Goal: Task Accomplishment & Management: Use online tool/utility

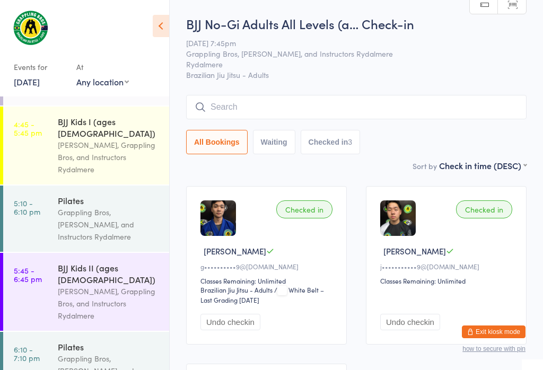
scroll to position [148, 0]
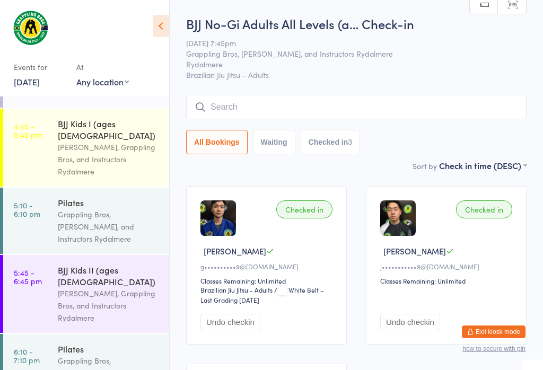
click at [65, 141] on div "Vinicius Costa, Grappling Bros, and Instructors Rydalmere" at bounding box center [109, 159] width 102 height 37
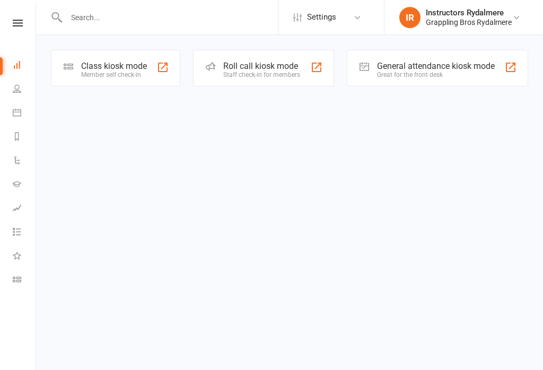
click at [155, 72] on div "Class kiosk mode Member self check-in" at bounding box center [115, 68] width 129 height 37
click at [11, 22] on link at bounding box center [18, 23] width 38 height 7
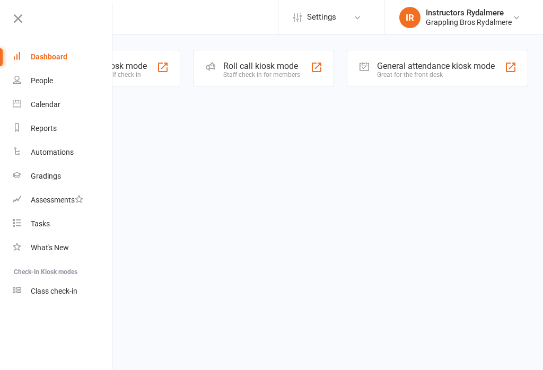
click at [37, 78] on div "People" at bounding box center [42, 80] width 22 height 8
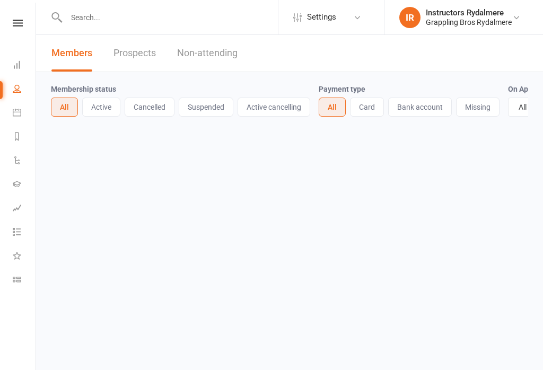
select select "100"
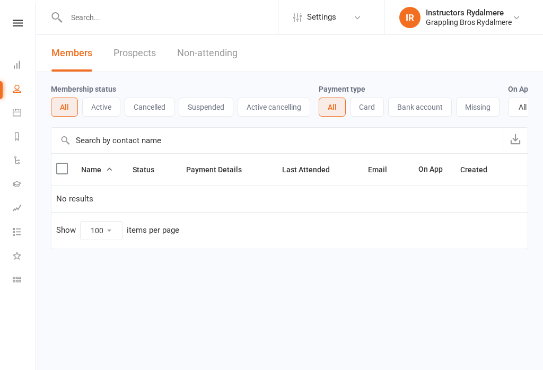
click at [95, 111] on button "Active" at bounding box center [101, 107] width 38 height 19
click at [142, 112] on button "Cancelled" at bounding box center [150, 107] width 50 height 19
click at [59, 109] on button "All" at bounding box center [64, 107] width 26 height 19
click at [15, 63] on icon at bounding box center [17, 64] width 8 height 8
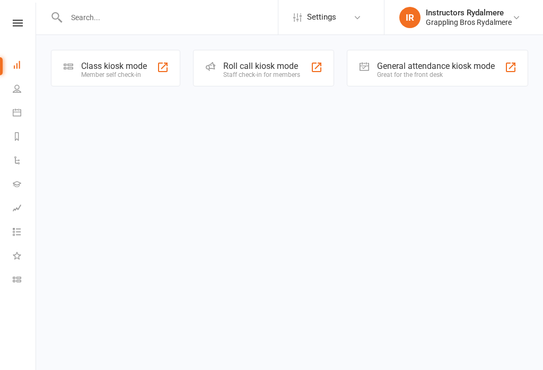
click at [156, 65] on div at bounding box center [162, 67] width 13 height 13
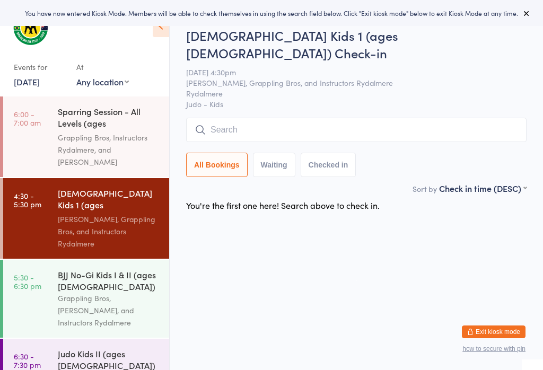
click at [266, 124] on input "search" at bounding box center [356, 130] width 340 height 24
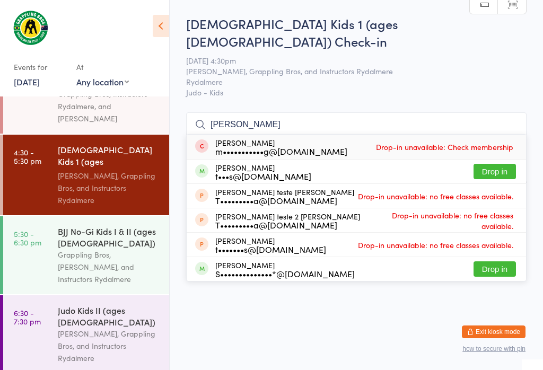
scroll to position [59, 0]
type input "[PERSON_NAME]"
click at [487, 164] on button "Drop in" at bounding box center [495, 171] width 42 height 15
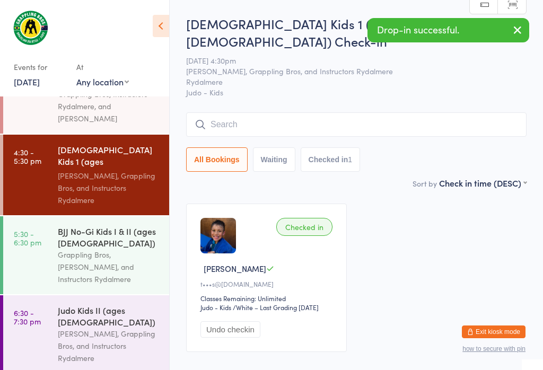
scroll to position [18, 0]
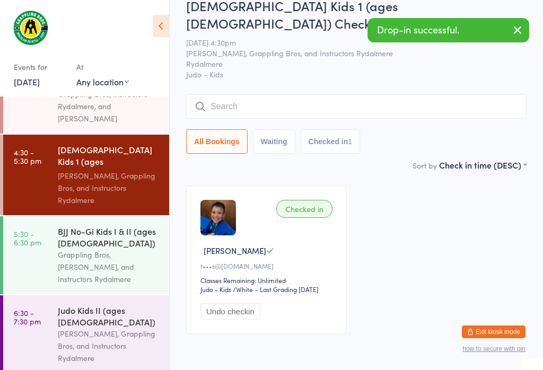
click at [226, 94] on input "search" at bounding box center [356, 106] width 340 height 24
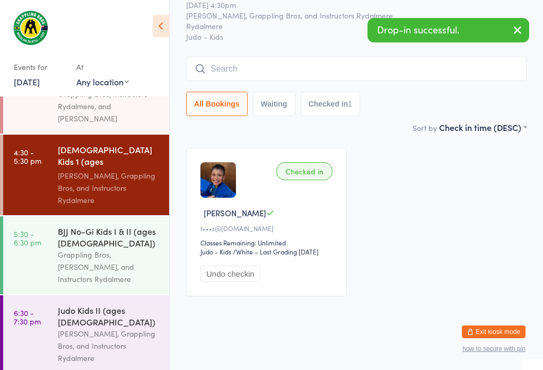
scroll to position [96, 0]
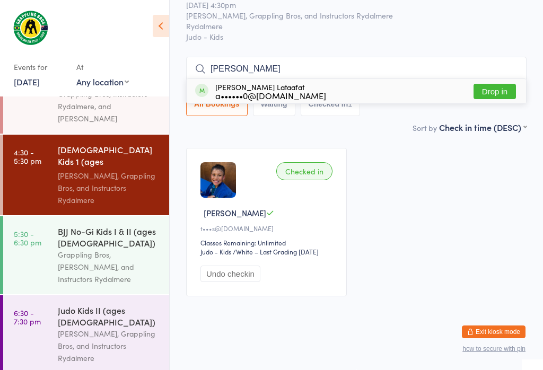
type input "[PERSON_NAME]"
click at [494, 84] on button "Drop in" at bounding box center [495, 91] width 42 height 15
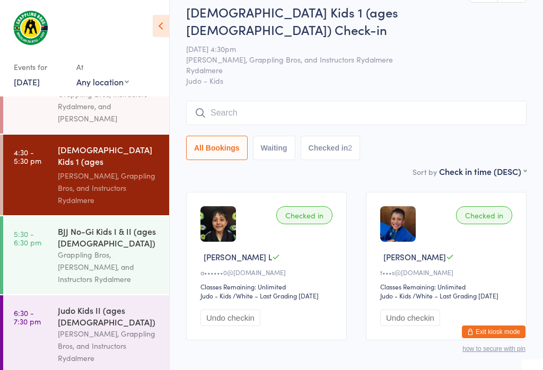
scroll to position [12, 0]
click at [331, 100] on input "search" at bounding box center [356, 112] width 340 height 24
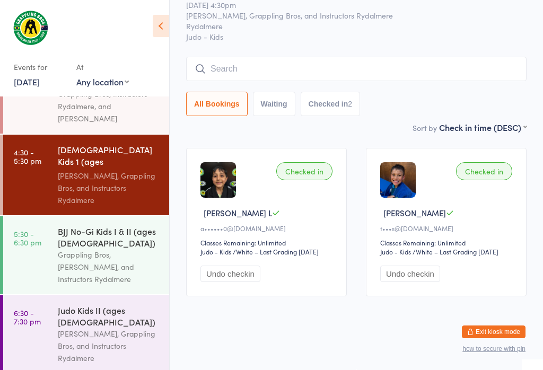
scroll to position [96, 0]
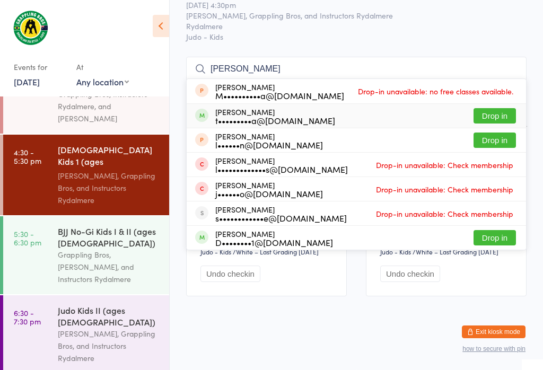
type input "[PERSON_NAME]"
click at [263, 108] on div "[PERSON_NAME] t•••••••••a@[DOMAIN_NAME]" at bounding box center [275, 116] width 120 height 17
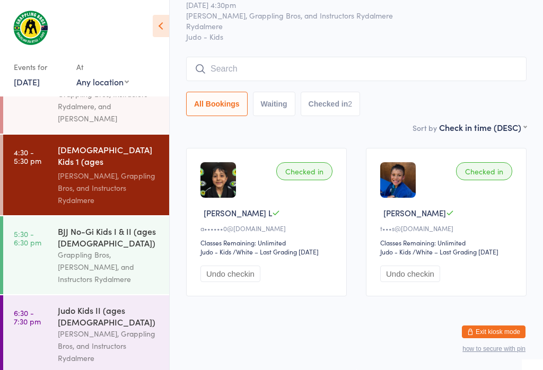
scroll to position [48, 0]
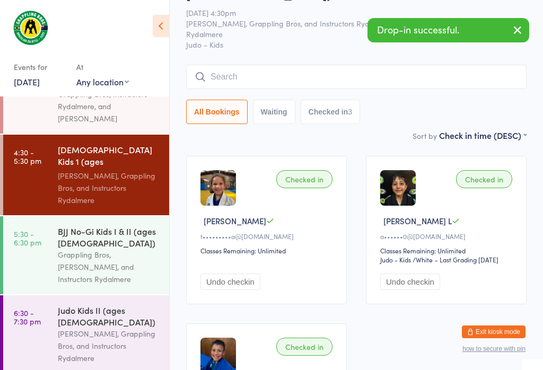
click at [303, 65] on input "search" at bounding box center [356, 77] width 340 height 24
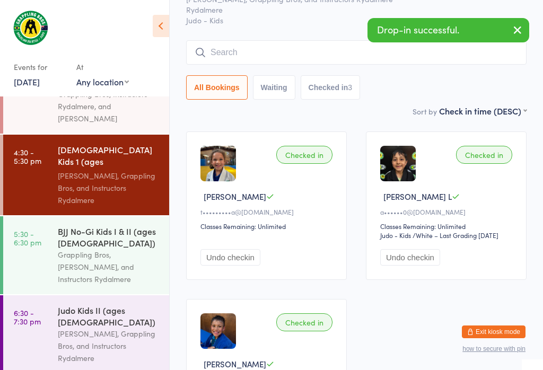
scroll to position [96, 0]
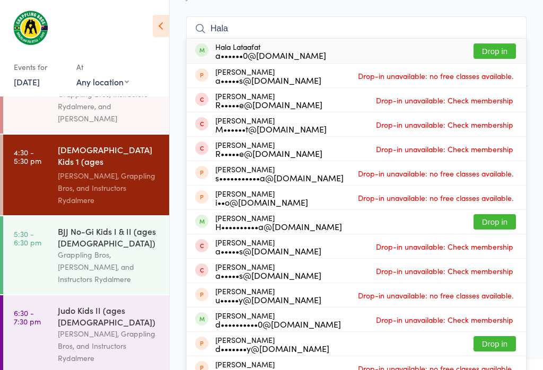
type input "Hala"
click at [487, 43] on button "Drop in" at bounding box center [495, 50] width 42 height 15
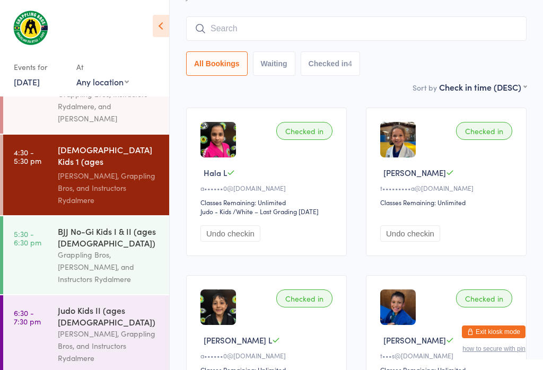
click at [266, 16] on input "search" at bounding box center [356, 28] width 340 height 24
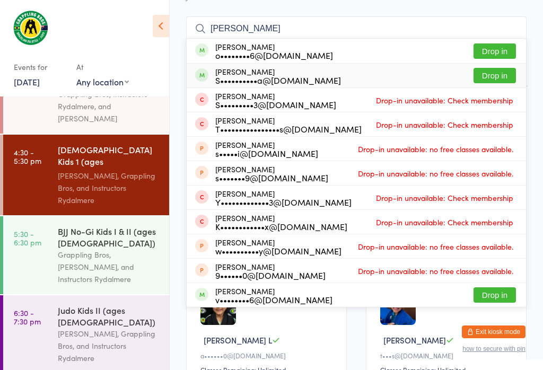
type input "[PERSON_NAME]"
click at [492, 68] on button "Drop in" at bounding box center [495, 75] width 42 height 15
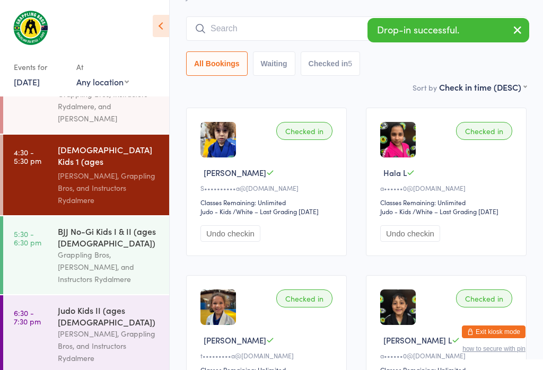
click at [288, 16] on input "search" at bounding box center [356, 28] width 340 height 24
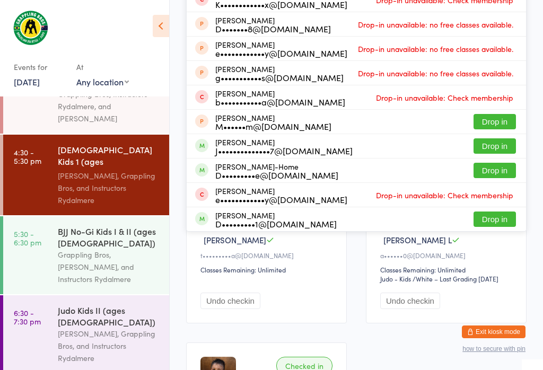
scroll to position [198, 0]
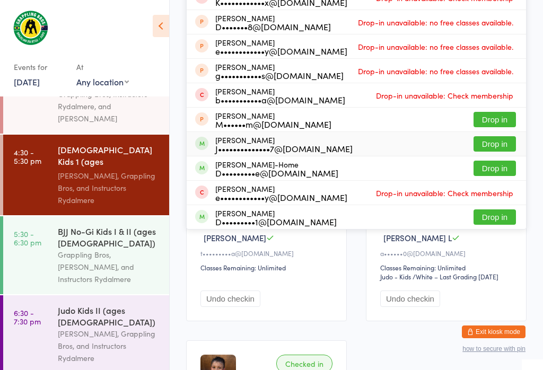
type input "[PERSON_NAME]"
click at [510, 136] on button "Drop in" at bounding box center [495, 143] width 42 height 15
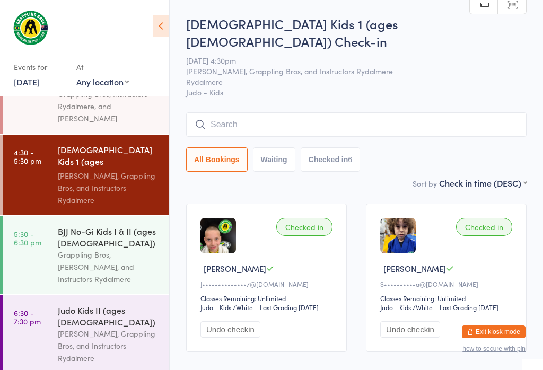
scroll to position [0, 0]
click at [374, 112] on input "search" at bounding box center [356, 124] width 340 height 24
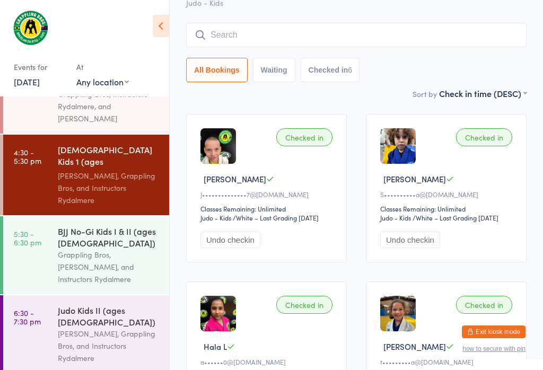
scroll to position [96, 0]
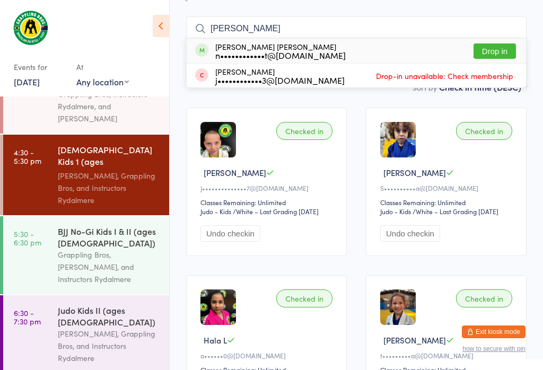
type input "[PERSON_NAME]"
click at [500, 43] on button "Drop in" at bounding box center [495, 50] width 42 height 15
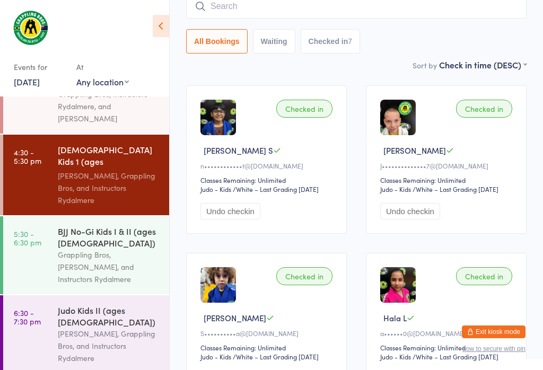
scroll to position [118, 0]
